Goal: Find contact information: Find contact information

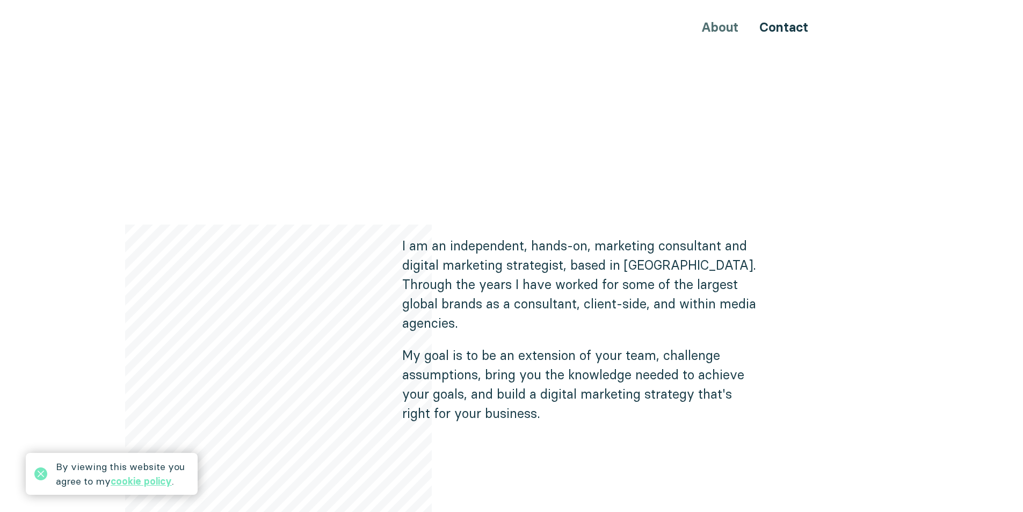
scroll to position [450, 0]
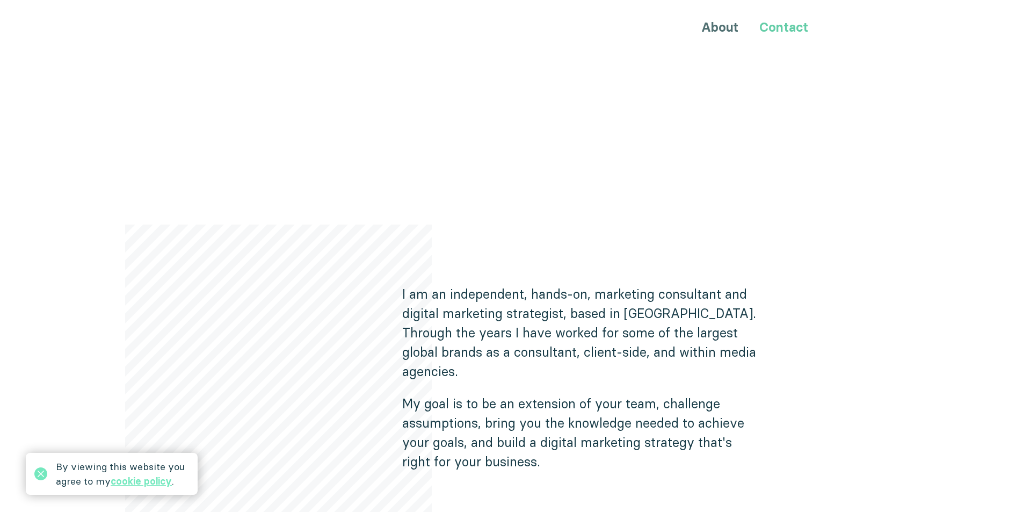
click at [786, 29] on link "Contact" at bounding box center [784, 27] width 49 height 16
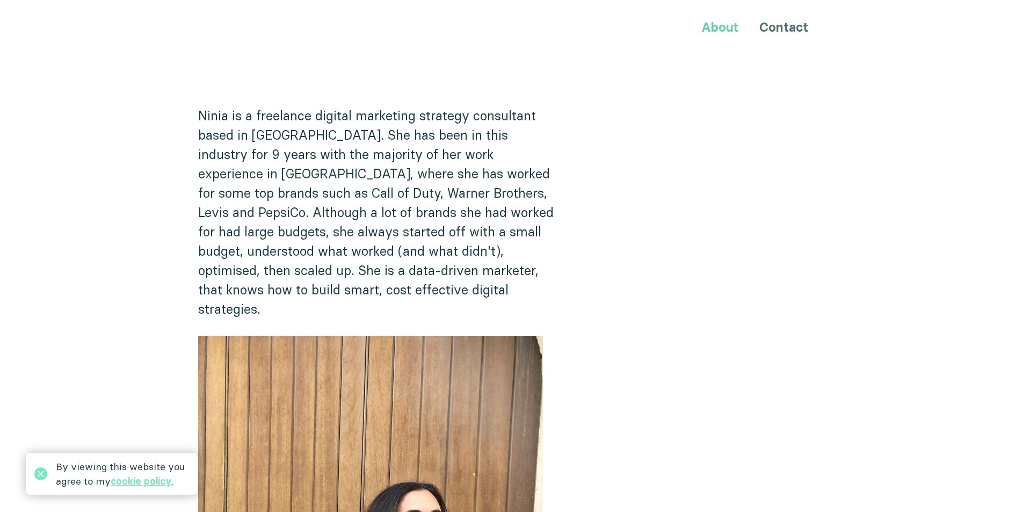
click at [716, 28] on link "About" at bounding box center [720, 27] width 37 height 16
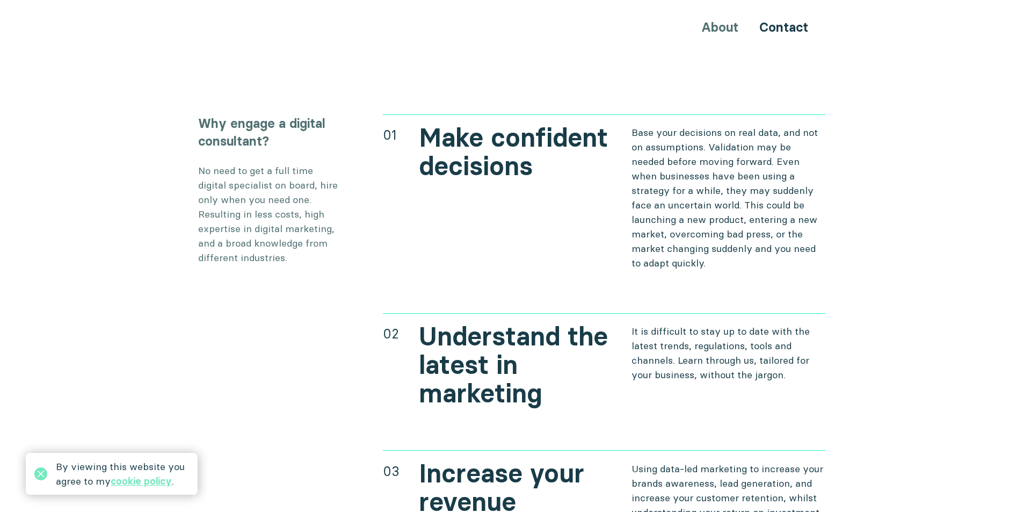
scroll to position [3703, 0]
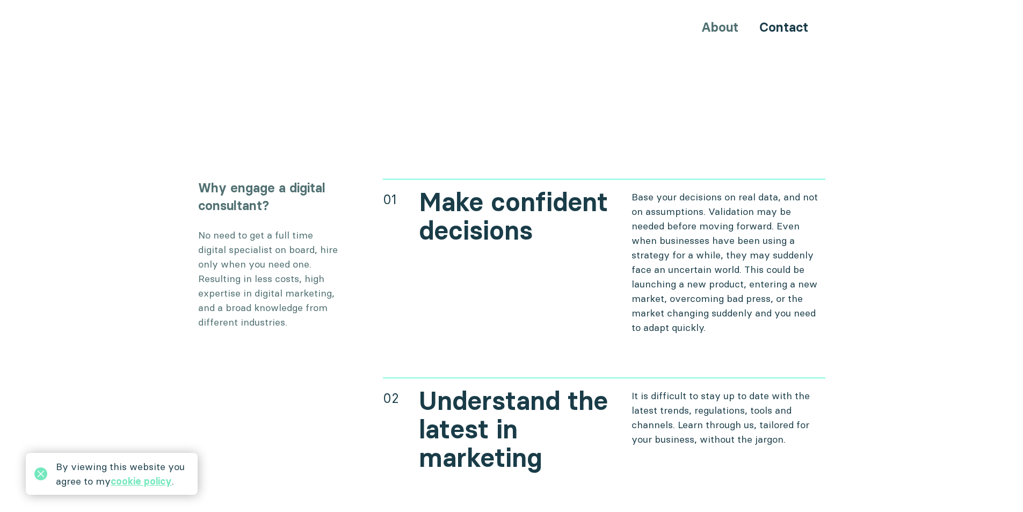
click at [723, 22] on div "About Contact" at bounding box center [512, 27] width 645 height 20
click at [719, 31] on div "About Contact" at bounding box center [512, 27] width 645 height 20
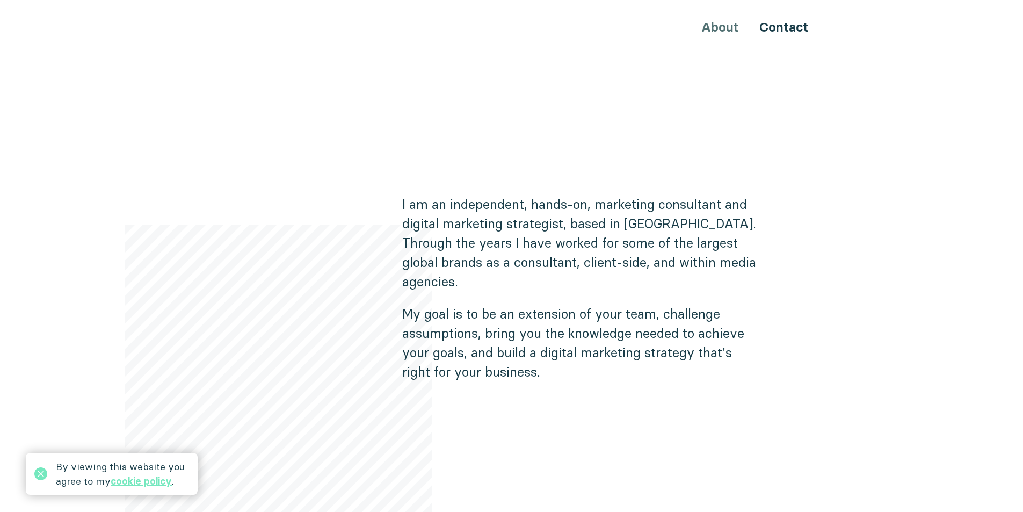
scroll to position [124, 0]
